Goal: Find specific page/section: Find specific page/section

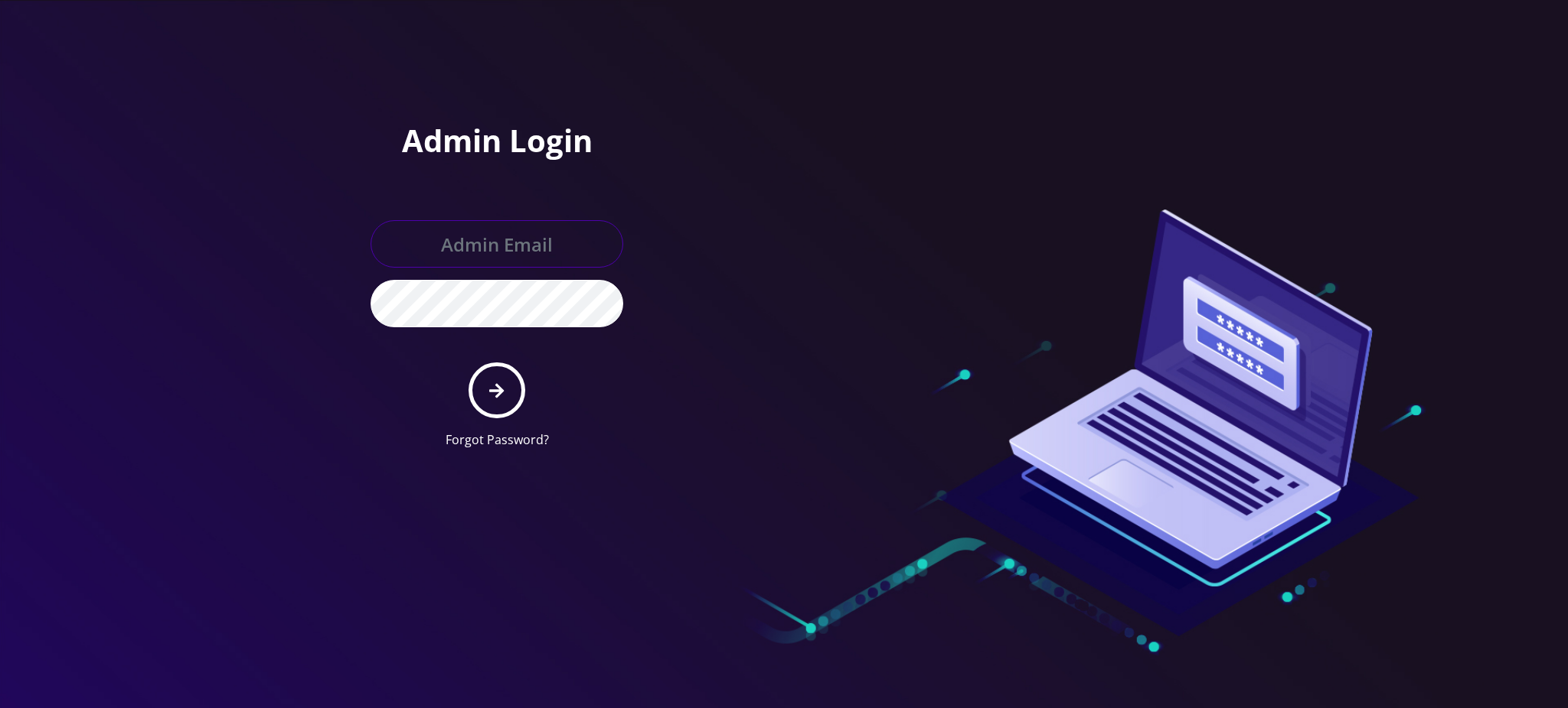
type input "[PERSON_NAME][EMAIL_ADDRESS][DOMAIN_NAME]"
click at [501, 395] on icon "submit" at bounding box center [496, 391] width 14 height 17
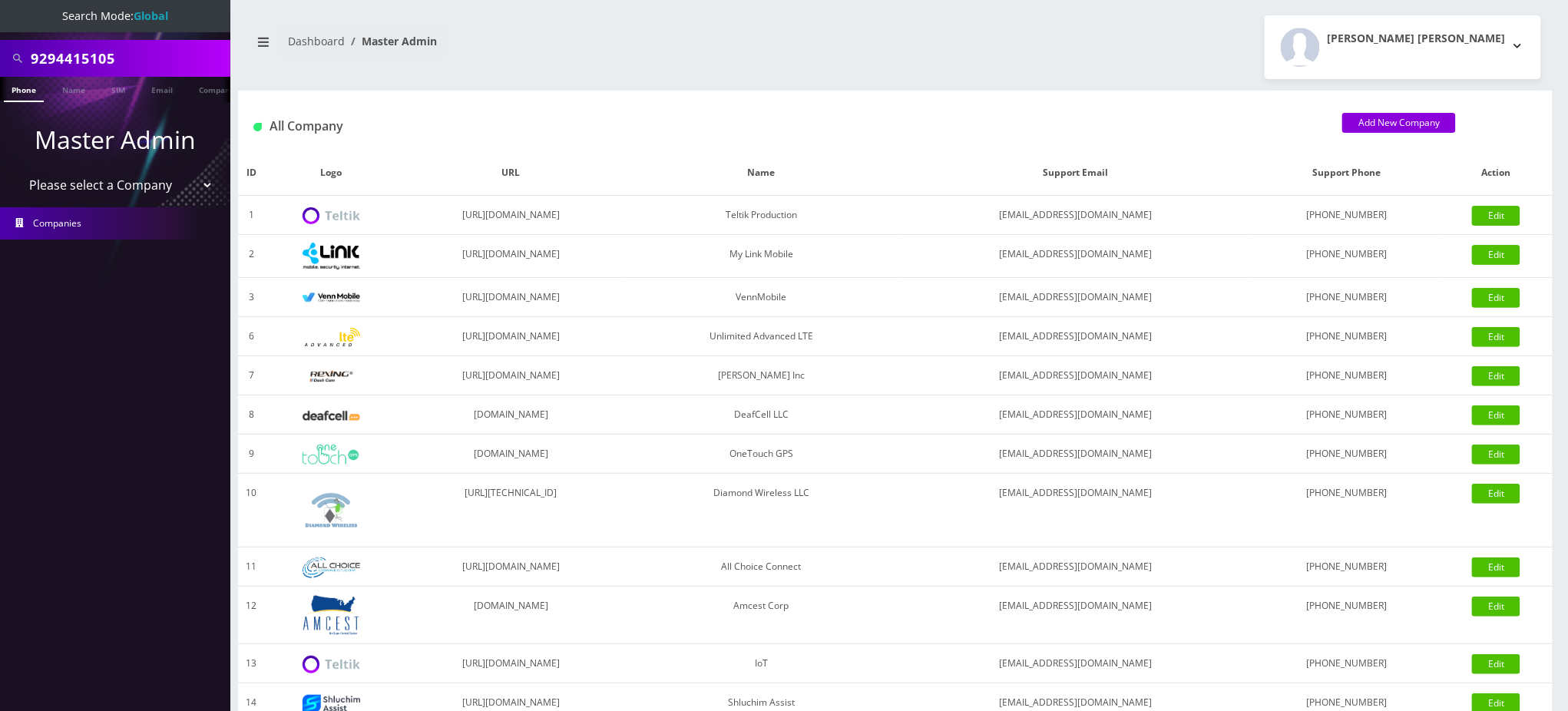
drag, startPoint x: 162, startPoint y: 60, endPoint x: 0, endPoint y: 7, distance: 170.4
click at [0, 7] on nav "Search Mode: Global 9294415105 Phone Name SIM Email Company Customer Master Adm…" at bounding box center [115, 355] width 231 height 711
paste input "732732391"
type input "7327323915"
click at [20, 91] on link "Phone" at bounding box center [24, 89] width 40 height 26
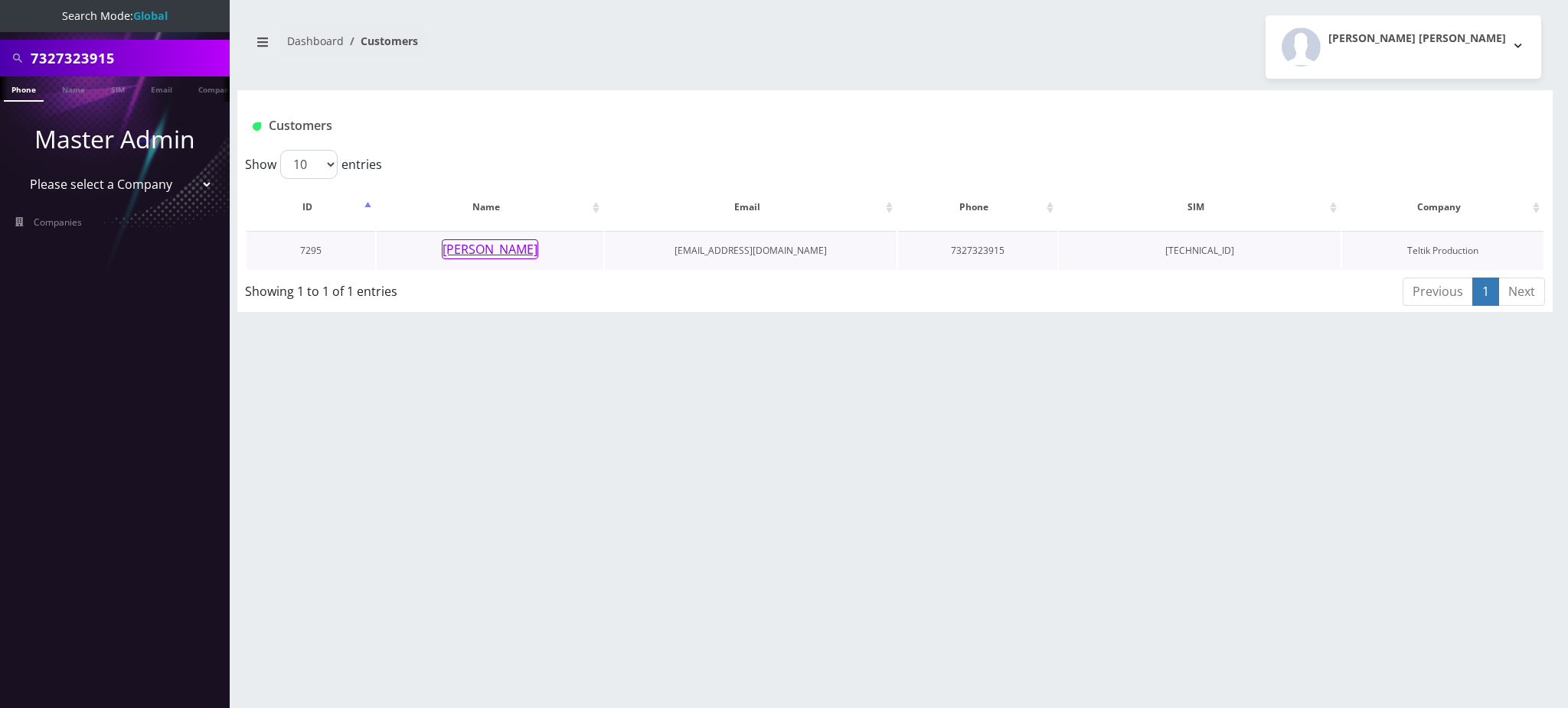
click at [512, 249] on button "Eliezer Khayat" at bounding box center [490, 248] width 97 height 20
click at [496, 253] on button "Eliezer Khayat" at bounding box center [490, 248] width 97 height 20
click at [493, 247] on button "Eliezer Khayat" at bounding box center [490, 248] width 97 height 20
click at [31, 86] on link "Phone" at bounding box center [24, 89] width 40 height 25
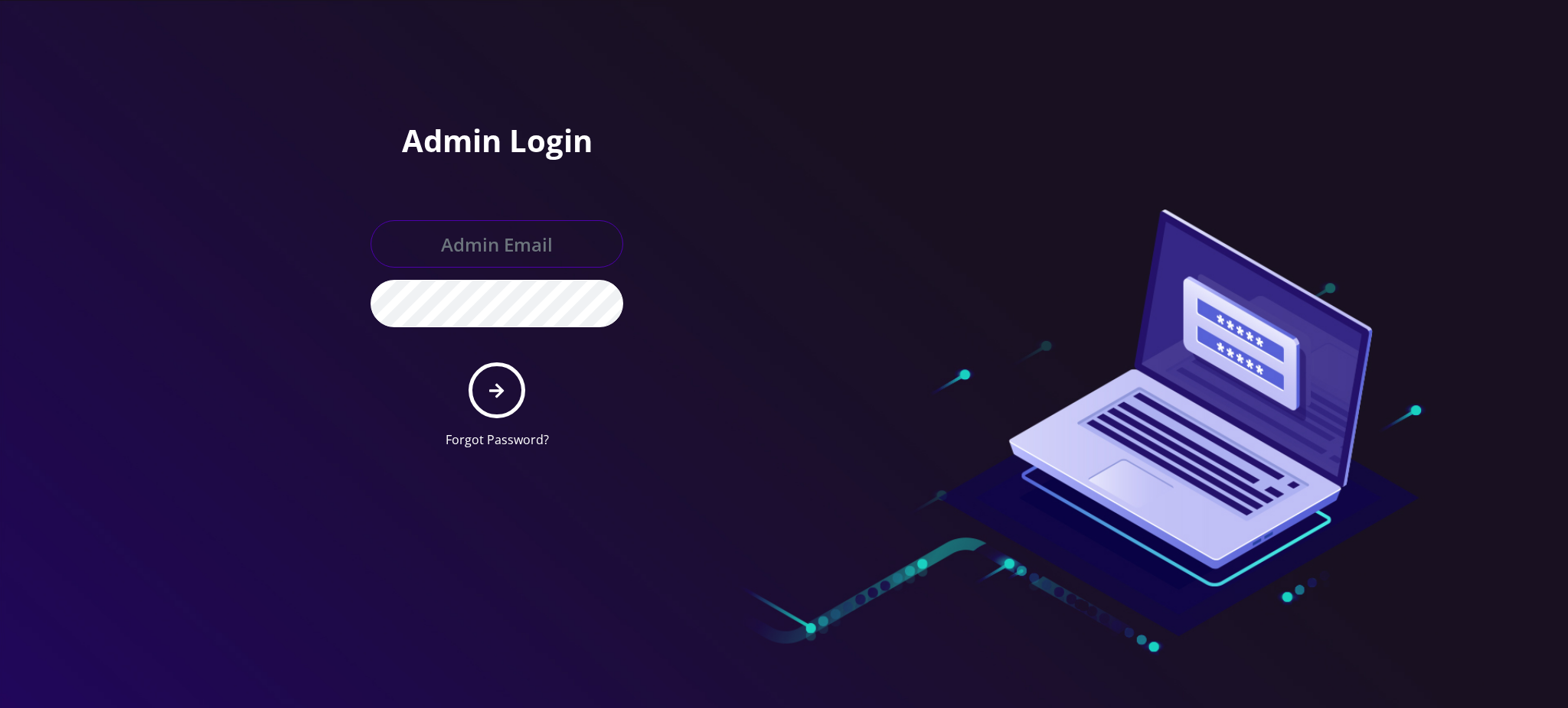
type input "[PERSON_NAME][EMAIL_ADDRESS][DOMAIN_NAME]"
click at [485, 386] on button "submit" at bounding box center [496, 391] width 56 height 56
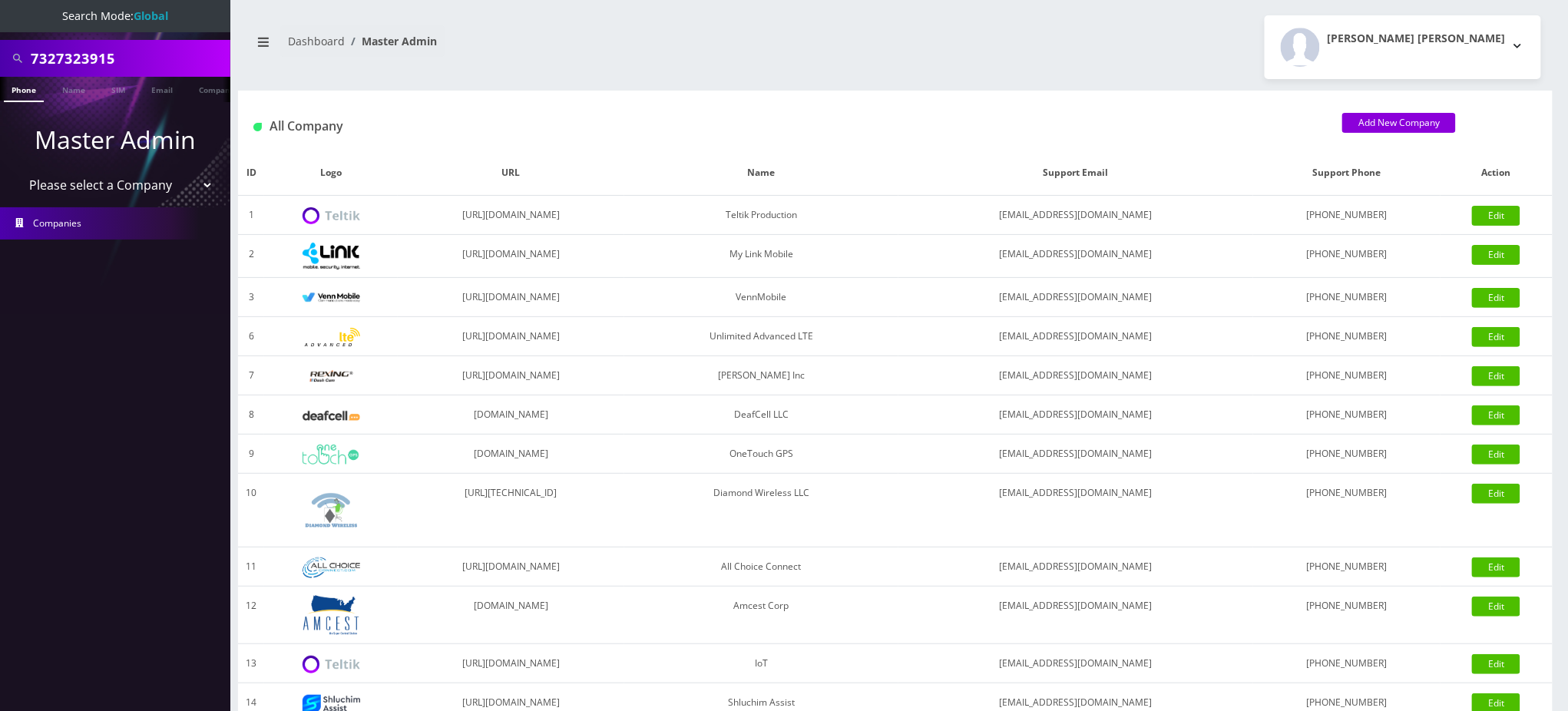
click at [90, 60] on input "7327323915" at bounding box center [129, 58] width 196 height 29
click at [28, 88] on link "Phone" at bounding box center [24, 89] width 40 height 26
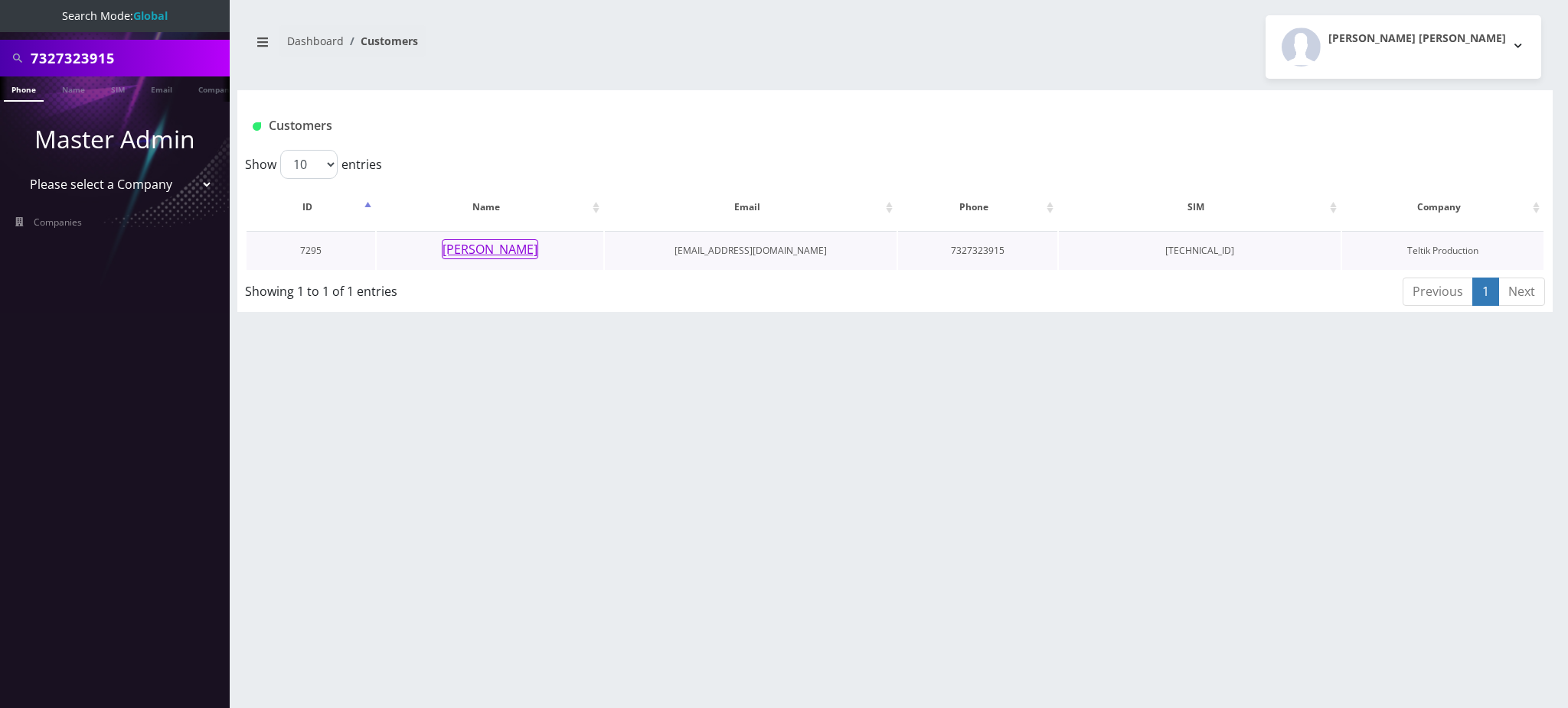
click at [521, 253] on button "[PERSON_NAME]" at bounding box center [490, 248] width 97 height 20
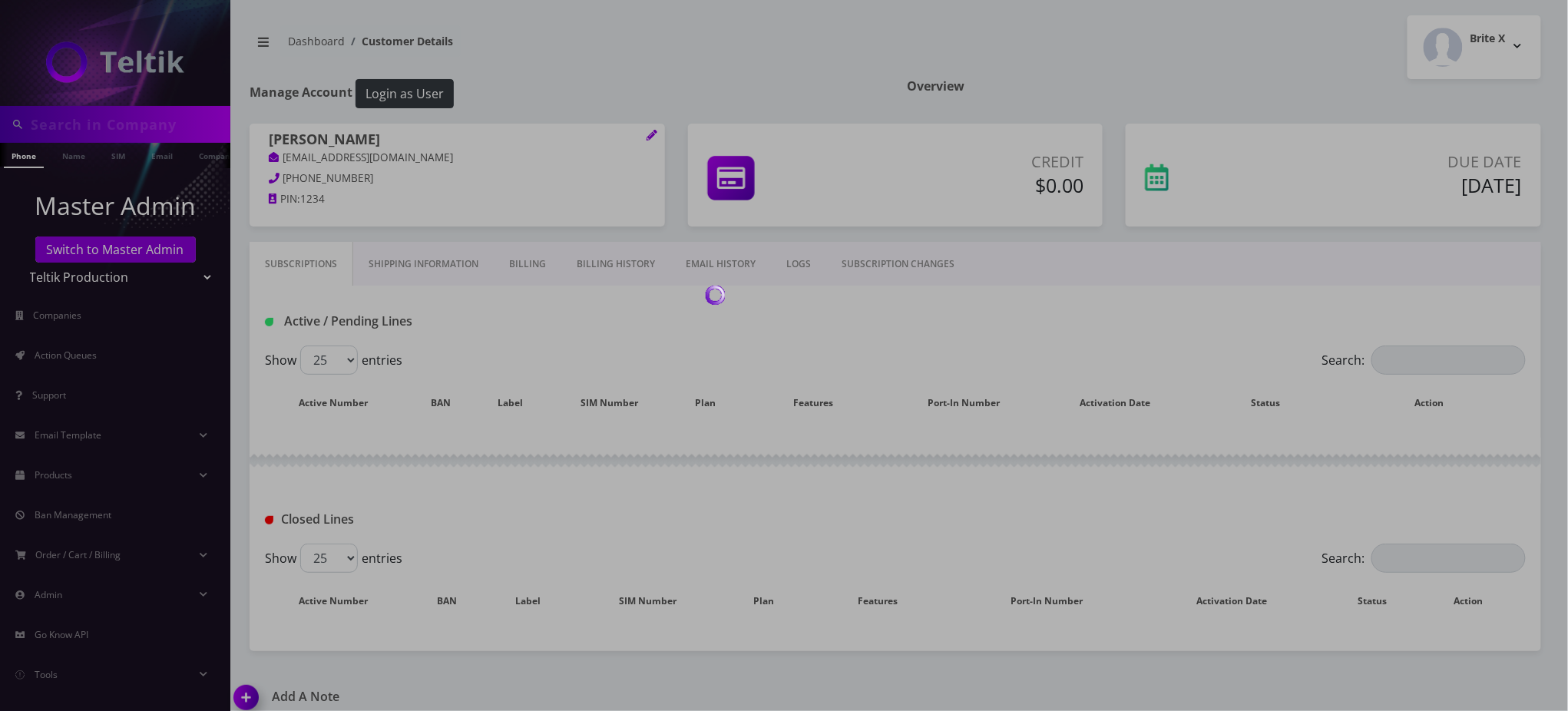
type input "7327323915"
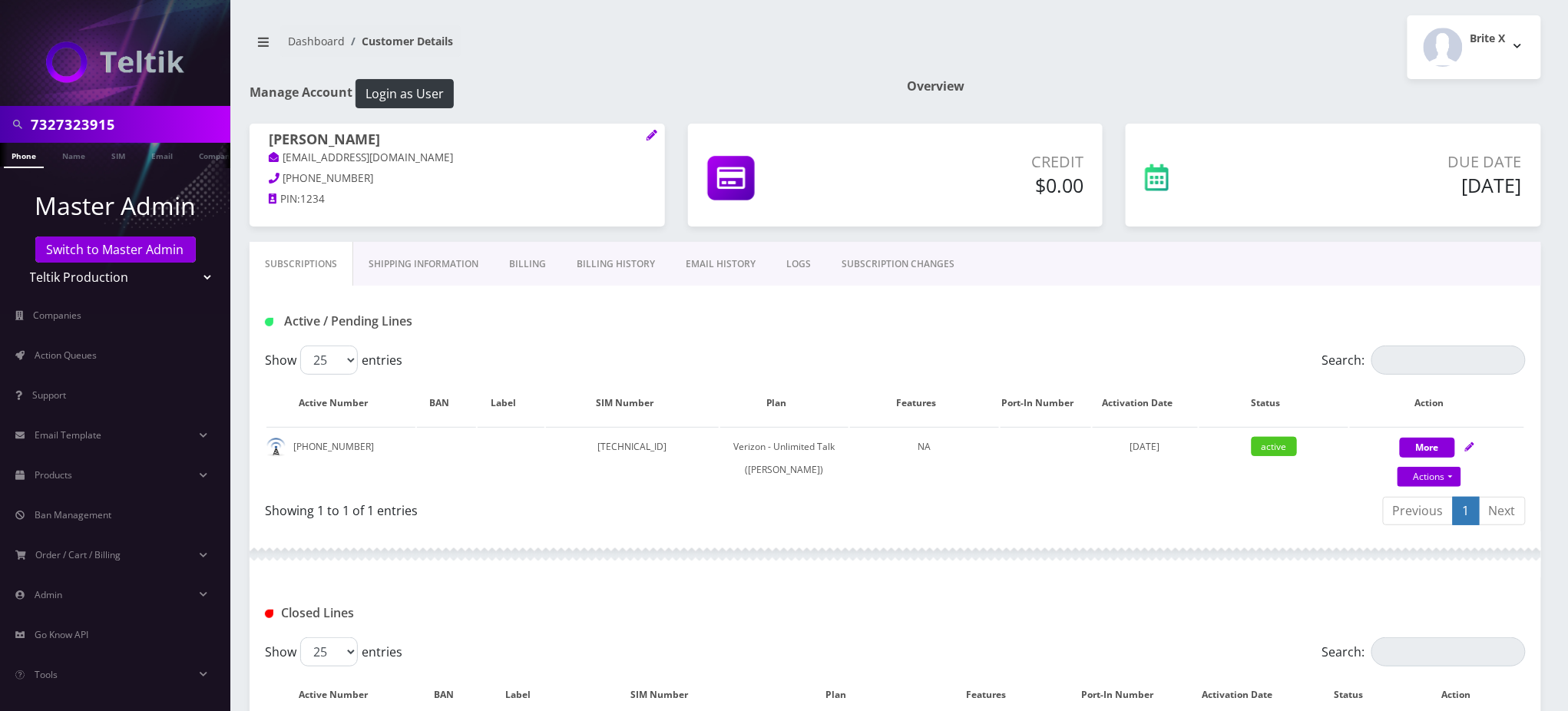
drag, startPoint x: 396, startPoint y: 140, endPoint x: 246, endPoint y: 151, distance: 150.4
click at [246, 151] on div "[PERSON_NAME] [EMAIL_ADDRESS][DOMAIN_NAME] [PHONE_NUMBER] PIN: 1234" at bounding box center [457, 171] width 438 height 96
copy h1 "[PERSON_NAME]"
